Goal: Information Seeking & Learning: Learn about a topic

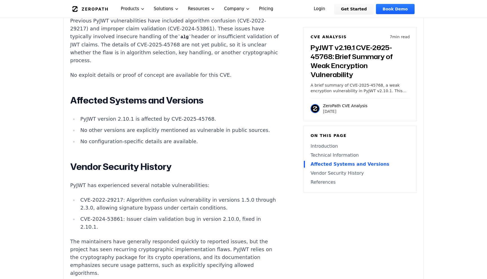
scroll to position [575, 0]
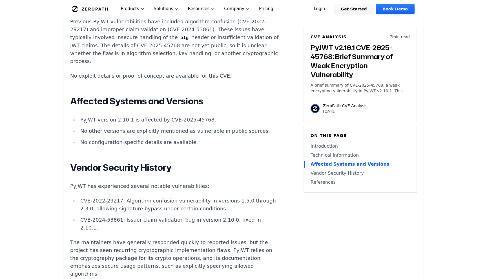
click at [183, 216] on li "CVE-2024-53861: Issuer claim validation bug in version 2.10.0, fixed in 2.10.1." at bounding box center [179, 224] width 202 height 16
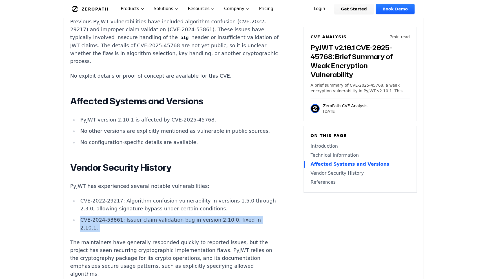
click at [183, 216] on li "CVE-2024-53861: Issuer claim validation bug in version 2.10.0, fixed in 2.10.1." at bounding box center [179, 224] width 202 height 16
click at [183, 239] on p "The maintainers have generally responded quickly to reported issues, but the pr…" at bounding box center [175, 258] width 210 height 39
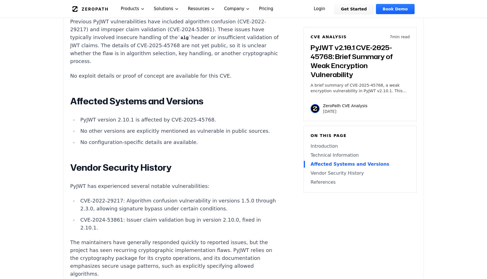
click at [183, 239] on p "The maintainers have generally responded quickly to reported issues, but the pr…" at bounding box center [175, 258] width 210 height 39
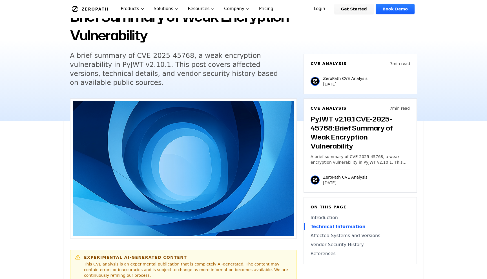
scroll to position [0, 0]
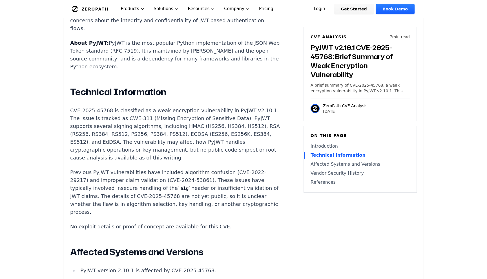
click at [64, 222] on div "Experimental AI-Generated Content This CVE analysis is an experimental publicat…" at bounding box center [243, 156] width 360 height 822
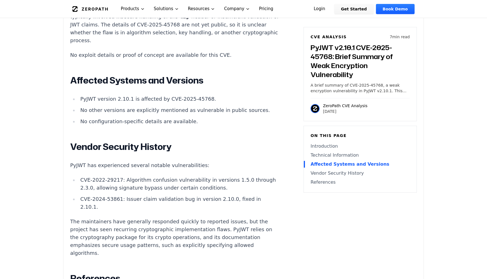
scroll to position [595, 0]
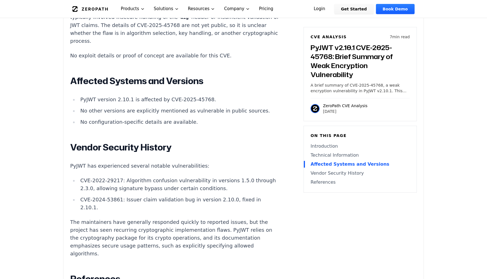
click at [136, 96] on li "PyJWT version 2.10.1 is affected by CVE-2025-45768." at bounding box center [179, 100] width 202 height 8
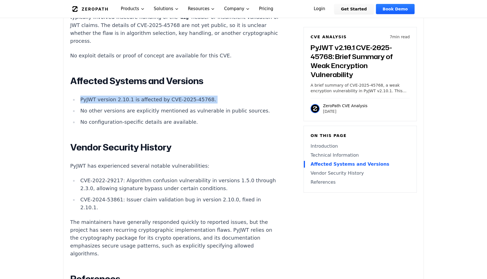
click at [118, 162] on p "PyJWT has experienced several notable vulnerabilities:" at bounding box center [175, 166] width 210 height 8
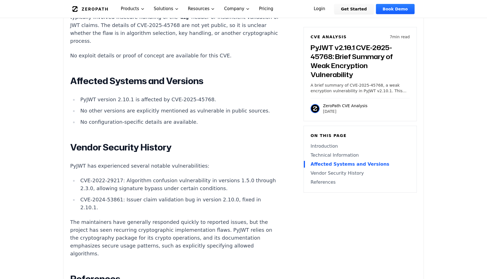
click at [118, 162] on p "PyJWT has experienced several notable vulnerabilities:" at bounding box center [175, 166] width 210 height 8
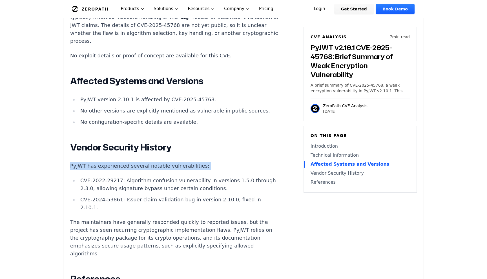
click at [131, 177] on li "CVE-2022-29217: Algorithm confusion vulnerability in versions 1.5.0 through 2.3…" at bounding box center [179, 185] width 202 height 16
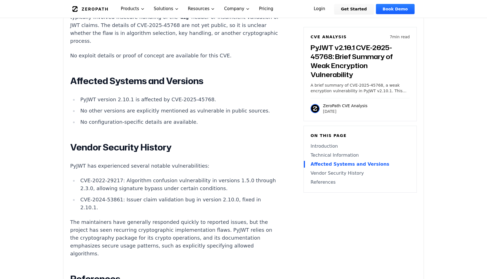
click at [131, 177] on li "CVE-2022-29217: Algorithm confusion vulnerability in versions 1.5.0 through 2.3…" at bounding box center [179, 185] width 202 height 16
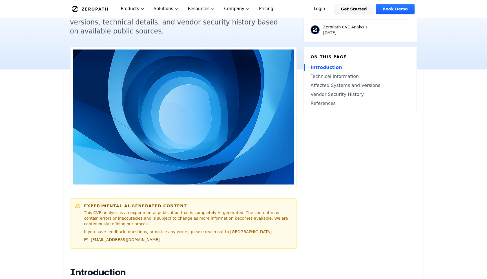
scroll to position [87, 0]
